Goal: Transaction & Acquisition: Purchase product/service

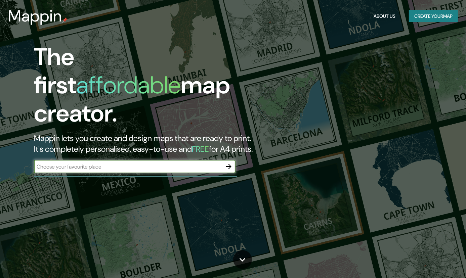
drag, startPoint x: 155, startPoint y: 161, endPoint x: 50, endPoint y: 158, distance: 104.6
click at [50, 163] on input "text" at bounding box center [128, 167] width 188 height 8
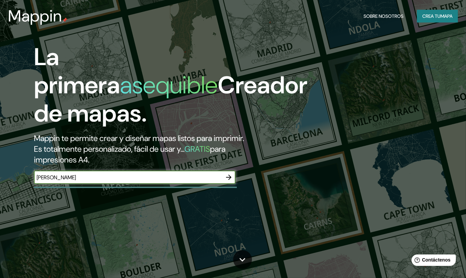
type input "[PERSON_NAME]"
click at [229, 177] on icon "button" at bounding box center [228, 177] width 5 height 5
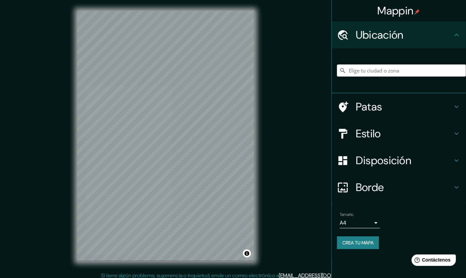
click at [256, 129] on div "© Mapbox © OpenStreetMap Improve this map" at bounding box center [166, 136] width 199 height 272
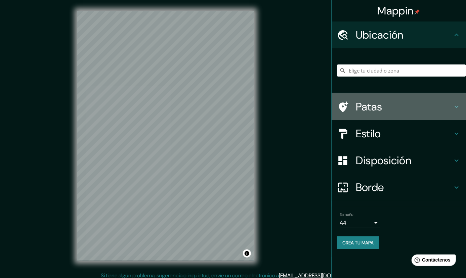
click at [430, 101] on h4 "Patas" at bounding box center [404, 106] width 97 height 13
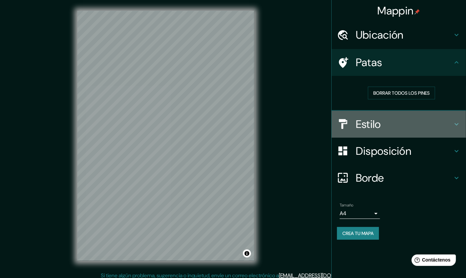
click at [393, 123] on h4 "Estilo" at bounding box center [404, 124] width 97 height 13
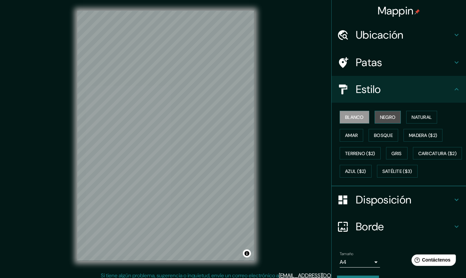
click at [382, 116] on font "Negro" at bounding box center [388, 117] width 16 height 6
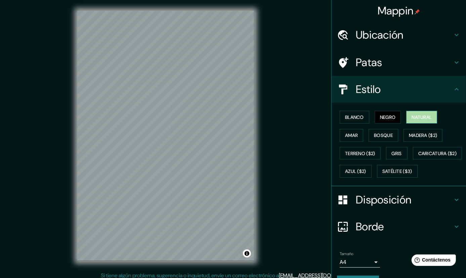
click at [412, 117] on font "Natural" at bounding box center [422, 117] width 20 height 6
click at [358, 133] on button "Amar" at bounding box center [352, 135] width 24 height 13
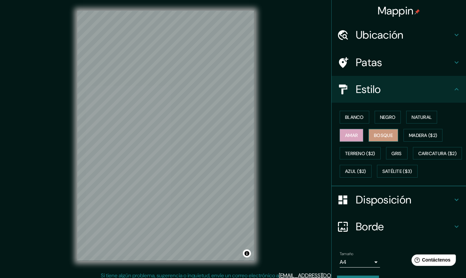
click at [391, 135] on button "Bosque" at bounding box center [384, 135] width 30 height 13
click at [415, 134] on font "Madera ($2)" at bounding box center [423, 135] width 28 height 6
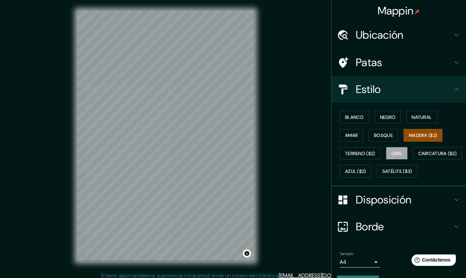
click at [395, 151] on font "Gris" at bounding box center [397, 154] width 10 height 6
click at [362, 153] on font "Terreno ($2)" at bounding box center [360, 154] width 30 height 6
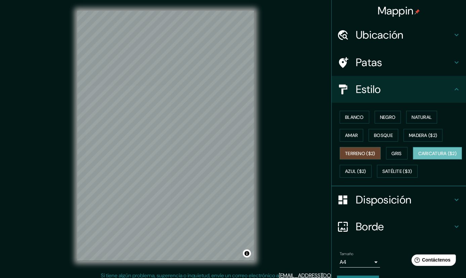
click at [419, 157] on font "Caricatura ($2)" at bounding box center [438, 154] width 39 height 6
click at [367, 169] on font "Azul ($2)" at bounding box center [355, 172] width 21 height 6
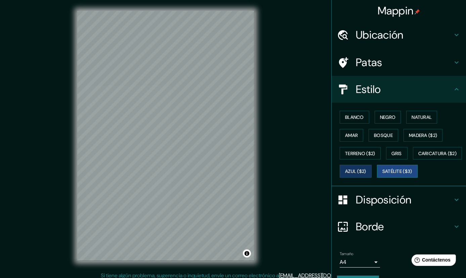
click at [383, 175] on font "Satélite ($3)" at bounding box center [398, 172] width 30 height 6
click at [412, 121] on font "Natural" at bounding box center [422, 117] width 20 height 9
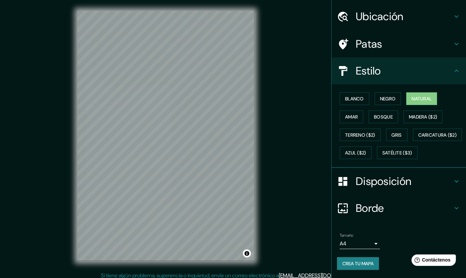
click at [381, 207] on h4 "Borde" at bounding box center [404, 208] width 97 height 13
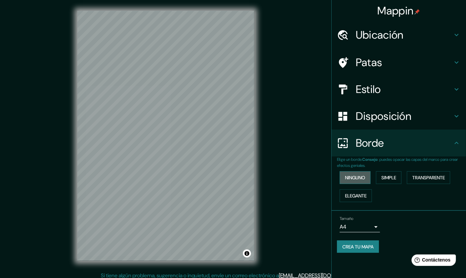
click at [353, 177] on font "Ninguno" at bounding box center [355, 178] width 20 height 6
click at [380, 178] on button "Simple" at bounding box center [389, 178] width 26 height 13
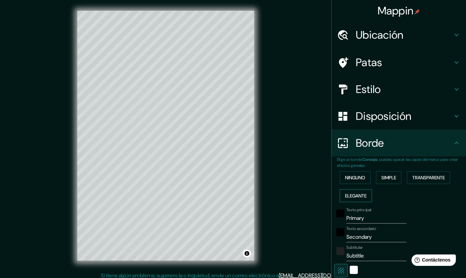
click at [356, 200] on button "Elegante" at bounding box center [356, 196] width 32 height 13
click at [419, 185] on div "Ninguno Simple Transparente Elegante" at bounding box center [401, 187] width 129 height 36
click at [337, 179] on div "Ninguno Simple Transparente Elegante" at bounding box center [401, 187] width 129 height 36
click at [345, 178] on font "Ninguno" at bounding box center [355, 178] width 20 height 6
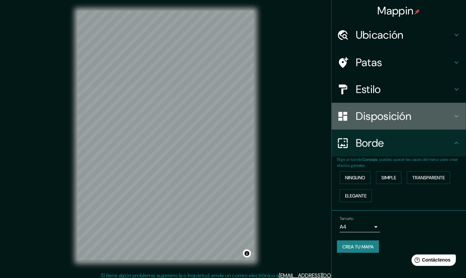
click at [394, 124] on div "Disposición" at bounding box center [399, 116] width 135 height 27
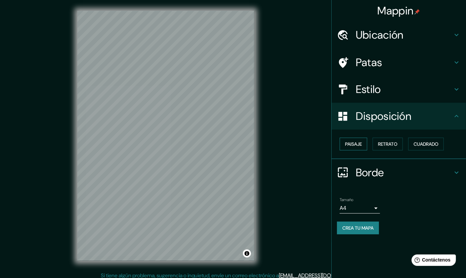
click at [364, 140] on button "Paisaje" at bounding box center [354, 144] width 28 height 13
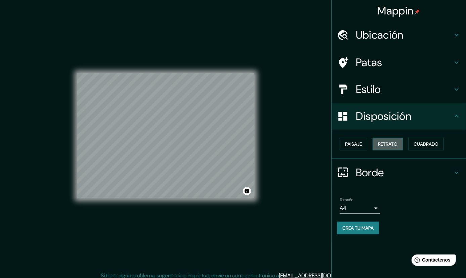
click at [387, 141] on font "Retrato" at bounding box center [388, 144] width 20 height 6
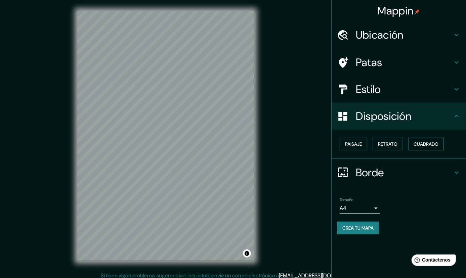
click at [430, 143] on font "Cuadrado" at bounding box center [426, 144] width 25 height 6
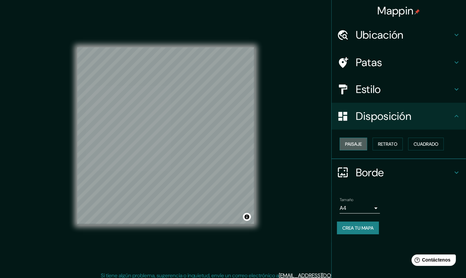
click at [357, 144] on font "Paisaje" at bounding box center [353, 144] width 17 height 6
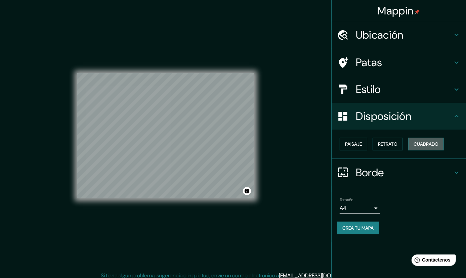
click at [430, 141] on font "Cuadrado" at bounding box center [426, 144] width 25 height 6
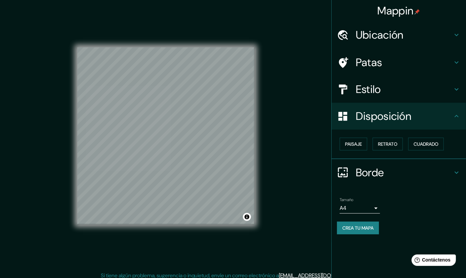
click at [363, 222] on button "Crea tu mapa" at bounding box center [358, 228] width 42 height 13
click at [302, 81] on div "Mappin Ubicación Patas Estilo Disposición Paisaje Retrato Cuadrado Borde Elige …" at bounding box center [233, 141] width 466 height 283
click at [246, 216] on button "Activar o desactivar atribución" at bounding box center [247, 217] width 8 height 8
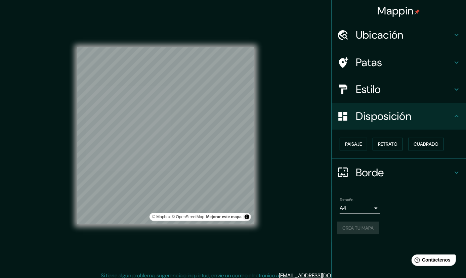
click at [275, 208] on div "Mappin Ubicación Patas Estilo Disposición Paisaje Retrato Cuadrado Borde Elige …" at bounding box center [233, 141] width 466 height 283
click at [240, 220] on div "© Mapbox © OpenStreetMap Mejorar este mapa" at bounding box center [196, 217] width 89 height 7
click at [246, 218] on button "Activar o desactivar atribución" at bounding box center [247, 217] width 8 height 8
click at [293, 203] on div "Mappin Ubicación Patas Estilo Disposición Paisaje Retrato Cuadrado Borde Elige …" at bounding box center [233, 141] width 466 height 283
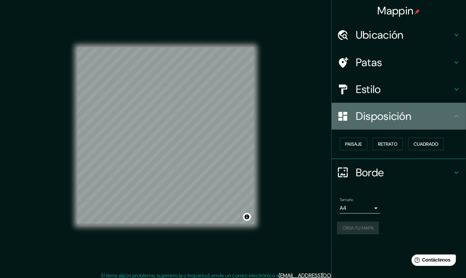
click at [381, 111] on font "Disposición" at bounding box center [383, 116] width 55 height 14
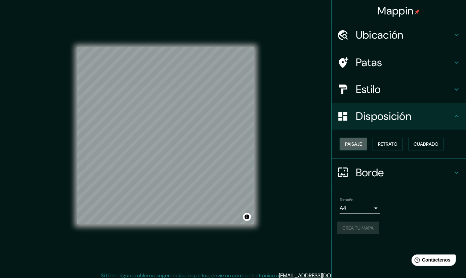
click at [362, 147] on font "Paisaje" at bounding box center [353, 144] width 17 height 9
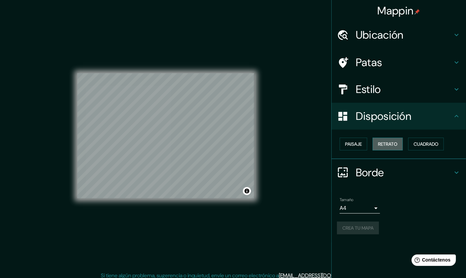
click at [381, 144] on font "Retrato" at bounding box center [388, 144] width 20 height 6
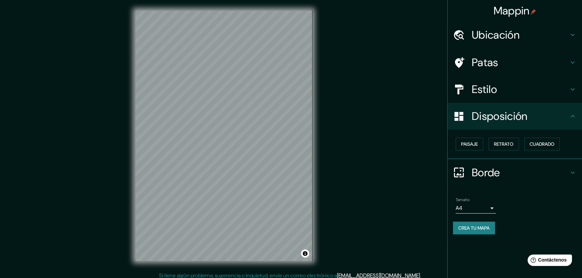
click at [471, 38] on font "Ubicación" at bounding box center [496, 35] width 48 height 14
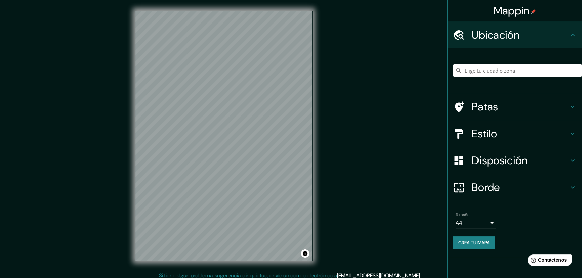
click at [471, 38] on font "Ubicación" at bounding box center [496, 35] width 48 height 14
click at [471, 109] on h4 "Patas" at bounding box center [520, 106] width 97 height 13
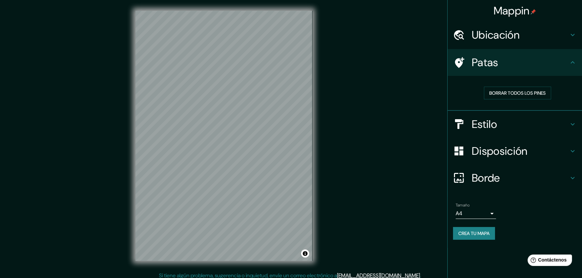
click at [471, 124] on font "Estilo" at bounding box center [484, 124] width 25 height 14
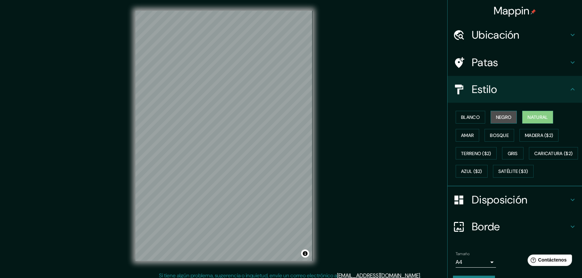
click at [471, 113] on font "Negro" at bounding box center [504, 117] width 16 height 9
click at [467, 115] on font "Blanco" at bounding box center [470, 117] width 19 height 6
click at [464, 135] on font "Amar" at bounding box center [467, 135] width 13 height 6
click at [467, 163] on div "Blanco Negro Natural Amar Bosque Madera ($2) Terreno ($2) Gris Caricatura ($2) …" at bounding box center [517, 144] width 129 height 72
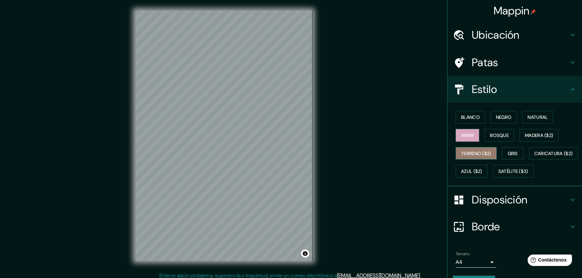
click at [470, 154] on font "Terreno ($2)" at bounding box center [476, 154] width 30 height 6
click at [471, 132] on font "Bosque" at bounding box center [499, 135] width 19 height 6
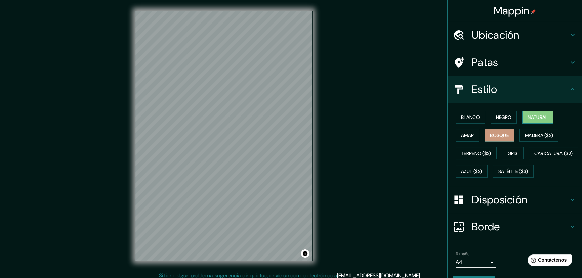
click at [471, 119] on font "Natural" at bounding box center [538, 117] width 20 height 6
